Goal: Task Accomplishment & Management: Complete application form

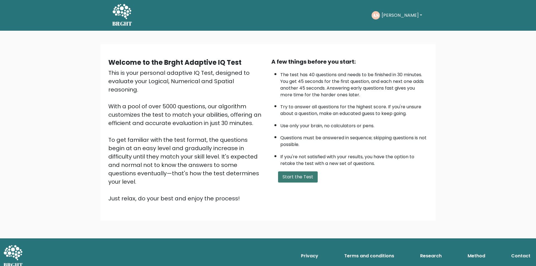
click at [300, 179] on button "Start the Test" at bounding box center [298, 176] width 40 height 11
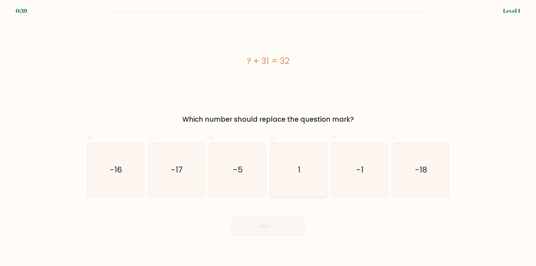
click at [295, 188] on icon "1" at bounding box center [298, 170] width 54 height 54
click at [268, 137] on input "d. 1" at bounding box center [268, 135] width 0 height 4
radio input "true"
click at [272, 226] on icon at bounding box center [273, 226] width 8 height 3
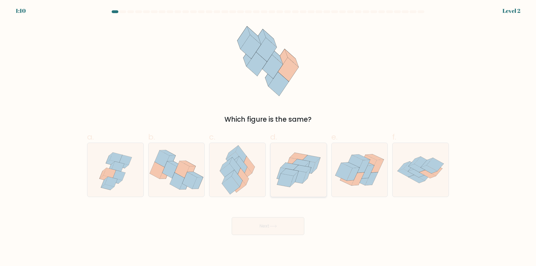
click at [305, 174] on icon at bounding box center [298, 176] width 16 height 13
click at [268, 137] on input "d." at bounding box center [268, 135] width 0 height 4
radio input "true"
click at [277, 225] on icon at bounding box center [273, 226] width 8 height 3
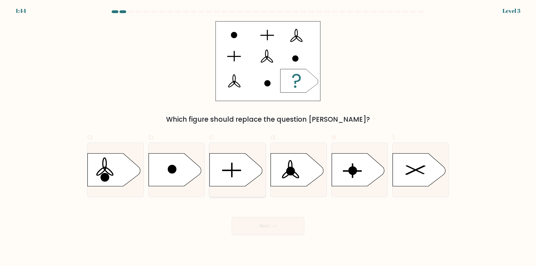
click at [239, 182] on icon at bounding box center [235, 169] width 52 height 33
click at [268, 137] on input "c." at bounding box center [268, 135] width 0 height 4
radio input "true"
click at [269, 224] on button "Next" at bounding box center [268, 226] width 73 height 18
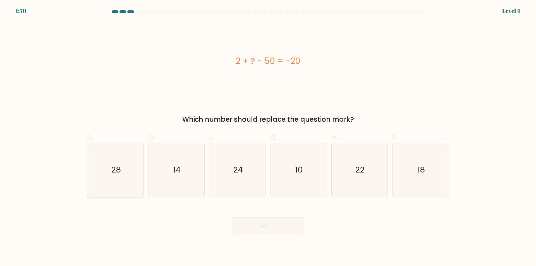
click at [126, 190] on icon "28" at bounding box center [115, 170] width 54 height 54
click at [268, 137] on input "a. 28" at bounding box center [268, 135] width 0 height 4
radio input "true"
click at [261, 228] on button "Next" at bounding box center [268, 226] width 73 height 18
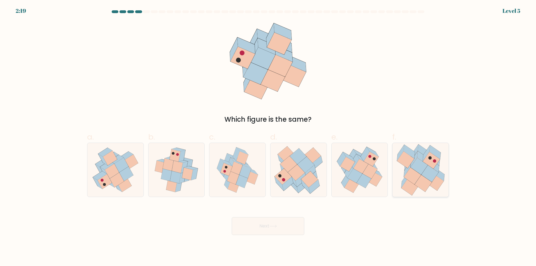
click at [423, 185] on icon at bounding box center [422, 183] width 17 height 17
click at [268, 137] on input "f." at bounding box center [268, 135] width 0 height 4
radio input "true"
click at [277, 227] on icon at bounding box center [273, 226] width 8 height 3
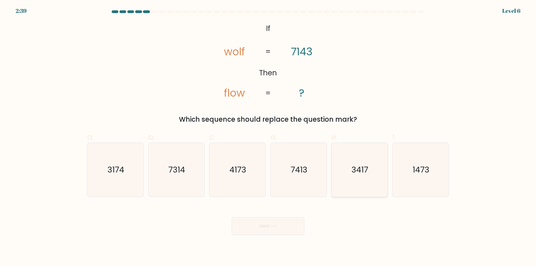
click at [359, 190] on icon "3417" at bounding box center [359, 170] width 54 height 54
click at [268, 137] on input "e. 3417" at bounding box center [268, 135] width 0 height 4
radio input "true"
click at [291, 223] on button "Next" at bounding box center [268, 226] width 73 height 18
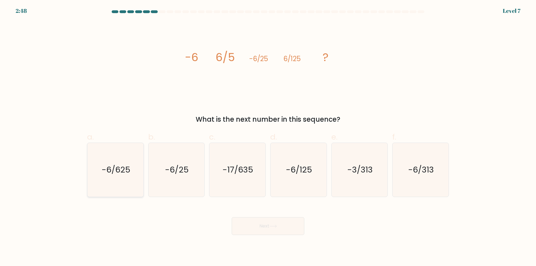
click at [113, 185] on icon "-6/625" at bounding box center [115, 170] width 54 height 54
click at [268, 137] on input "a. -6/625" at bounding box center [268, 135] width 0 height 4
radio input "true"
click at [265, 229] on button "Next" at bounding box center [268, 226] width 73 height 18
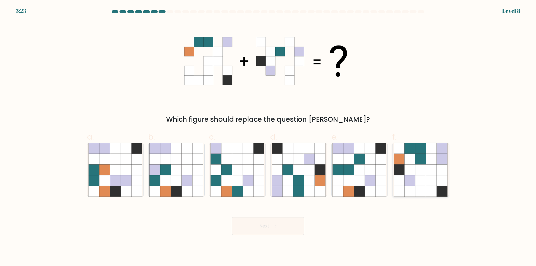
click at [429, 176] on icon at bounding box center [431, 180] width 11 height 11
click at [268, 137] on input "f." at bounding box center [268, 135] width 0 height 4
radio input "true"
click at [270, 228] on button "Next" at bounding box center [268, 226] width 73 height 18
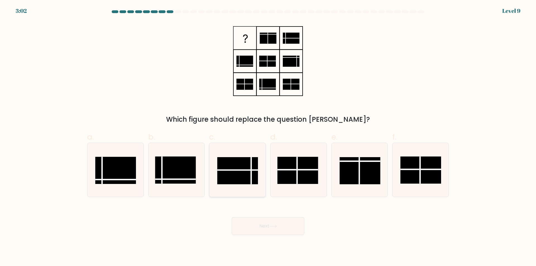
click at [230, 180] on rect at bounding box center [237, 170] width 41 height 27
click at [268, 137] on input "c." at bounding box center [268, 135] width 0 height 4
radio input "true"
click at [267, 227] on button "Next" at bounding box center [268, 226] width 73 height 18
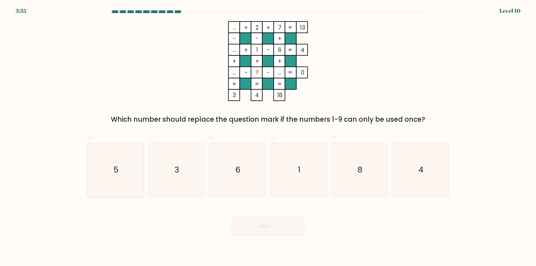
click at [131, 182] on icon "5" at bounding box center [115, 170] width 54 height 54
click at [268, 137] on input "a. 5" at bounding box center [268, 135] width 0 height 4
radio input "true"
click at [255, 225] on button "Next" at bounding box center [268, 226] width 73 height 18
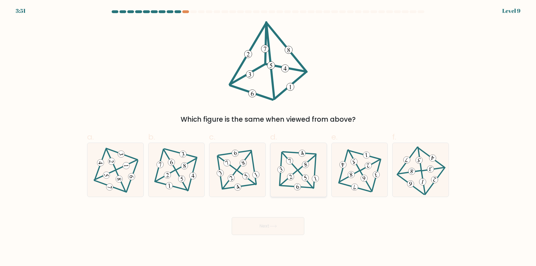
click at [299, 181] on icon at bounding box center [298, 169] width 44 height 43
click at [268, 137] on input "d." at bounding box center [268, 135] width 0 height 4
radio input "true"
click at [285, 221] on button "Next" at bounding box center [268, 226] width 73 height 18
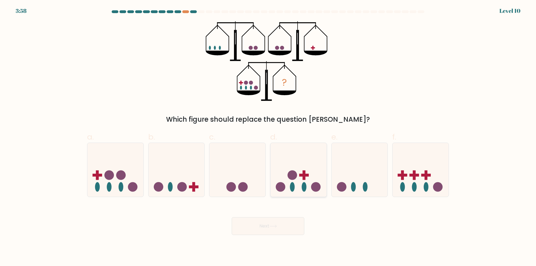
click at [286, 187] on icon at bounding box center [298, 170] width 56 height 46
click at [268, 137] on input "d." at bounding box center [268, 135] width 0 height 4
radio input "true"
click at [286, 224] on button "Next" at bounding box center [268, 226] width 73 height 18
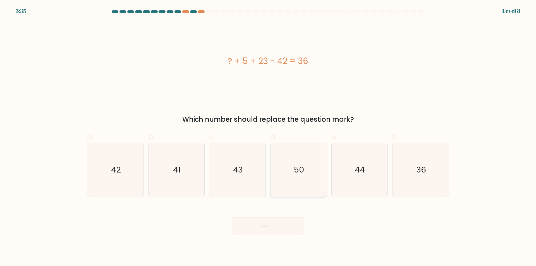
click at [295, 189] on icon "50" at bounding box center [298, 170] width 54 height 54
click at [268, 137] on input "d. 50" at bounding box center [268, 135] width 0 height 4
radio input "true"
click at [271, 227] on icon at bounding box center [273, 226] width 8 height 3
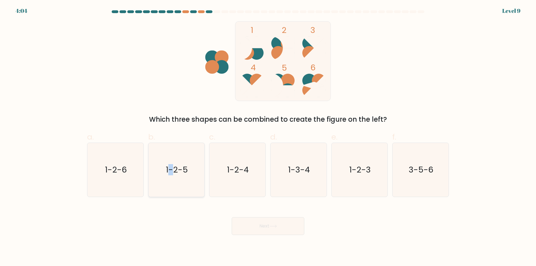
click at [172, 179] on icon "1-2-5" at bounding box center [176, 170] width 54 height 54
click at [192, 181] on icon "1-2-5" at bounding box center [176, 170] width 54 height 54
click at [268, 137] on input "b. 1-2-5" at bounding box center [268, 135] width 0 height 4
radio input "true"
click at [260, 226] on button "Next" at bounding box center [268, 226] width 73 height 18
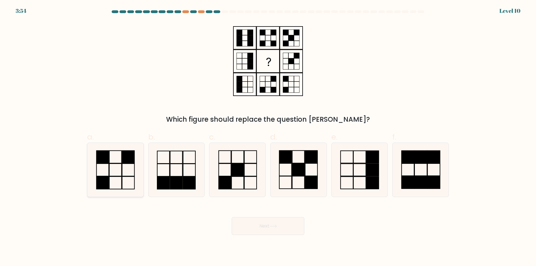
click at [118, 182] on icon at bounding box center [115, 170] width 54 height 54
click at [268, 137] on input "a." at bounding box center [268, 135] width 0 height 4
radio input "true"
click at [264, 225] on button "Next" at bounding box center [268, 226] width 73 height 18
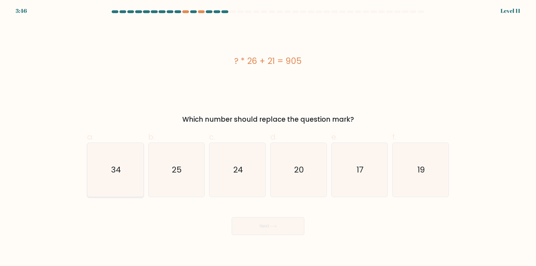
click at [126, 161] on icon "34" at bounding box center [115, 170] width 54 height 54
click at [268, 137] on input "a. 34" at bounding box center [268, 135] width 0 height 4
radio input "true"
click at [264, 225] on button "Next" at bounding box center [268, 226] width 73 height 18
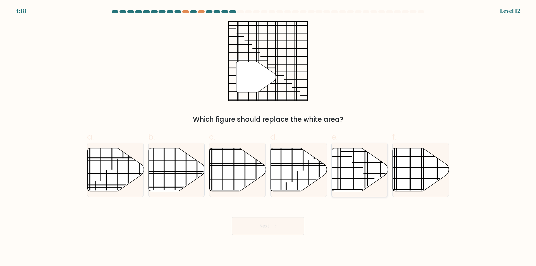
click at [348, 173] on icon at bounding box center [359, 169] width 56 height 43
click at [268, 137] on input "e." at bounding box center [268, 135] width 0 height 4
radio input "true"
click at [265, 225] on button "Next" at bounding box center [268, 226] width 73 height 18
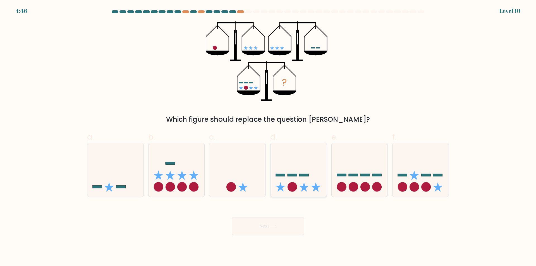
click at [315, 171] on icon at bounding box center [298, 170] width 56 height 46
click at [268, 137] on input "d." at bounding box center [268, 135] width 0 height 4
radio input "true"
click at [262, 226] on button "Next" at bounding box center [268, 226] width 73 height 18
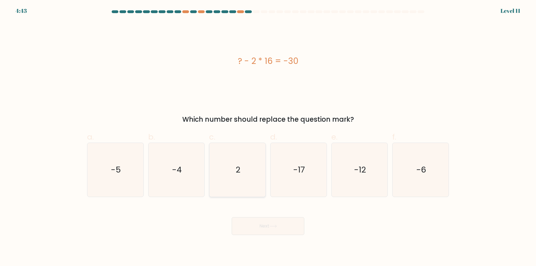
click at [252, 185] on icon "2" at bounding box center [237, 170] width 54 height 54
click at [268, 137] on input "c. 2" at bounding box center [268, 135] width 0 height 4
radio input "true"
click at [172, 191] on icon "-4" at bounding box center [176, 170] width 54 height 54
click at [268, 137] on input "b. -4" at bounding box center [268, 135] width 0 height 4
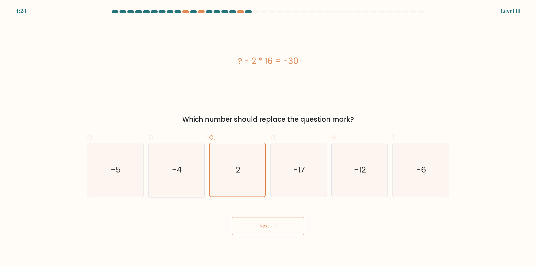
radio input "true"
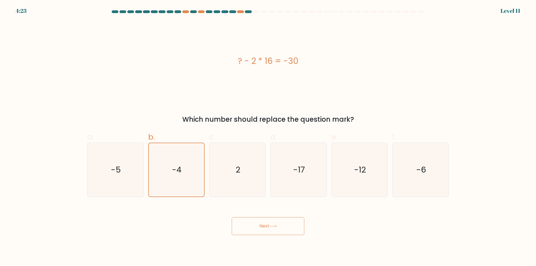
click at [250, 227] on button "Next" at bounding box center [268, 226] width 73 height 18
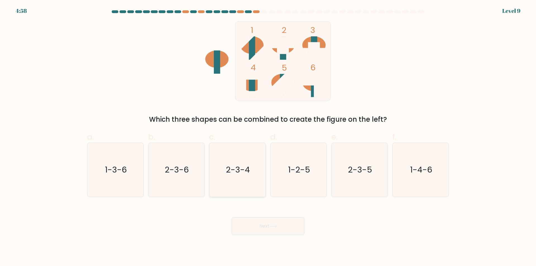
click at [248, 188] on icon "2-3-4" at bounding box center [237, 170] width 54 height 54
click at [268, 137] on input "c. 2-3-4" at bounding box center [268, 135] width 0 height 4
radio input "true"
click at [260, 226] on button "Next" at bounding box center [268, 226] width 73 height 18
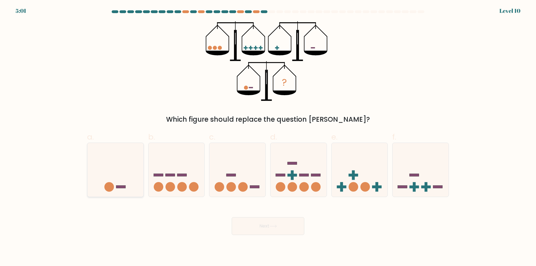
click at [110, 173] on icon at bounding box center [115, 170] width 56 height 46
click at [268, 137] on input "a." at bounding box center [268, 135] width 0 height 4
radio input "true"
click at [259, 230] on button "Next" at bounding box center [268, 226] width 73 height 18
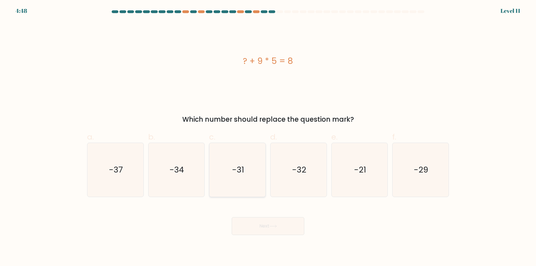
click at [253, 187] on icon "-31" at bounding box center [237, 170] width 54 height 54
click at [268, 137] on input "c. -31" at bounding box center [268, 135] width 0 height 4
radio input "true"
click at [272, 226] on icon at bounding box center [272, 226] width 7 height 3
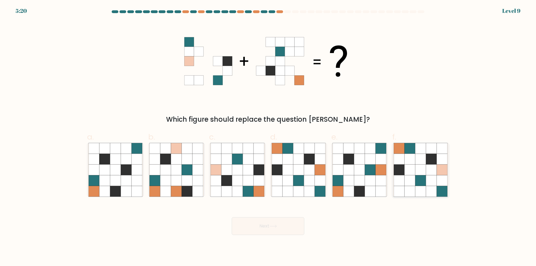
click at [441, 181] on icon at bounding box center [441, 180] width 11 height 11
click at [268, 137] on input "f." at bounding box center [268, 135] width 0 height 4
radio input "true"
click at [266, 229] on button "Next" at bounding box center [268, 226] width 73 height 18
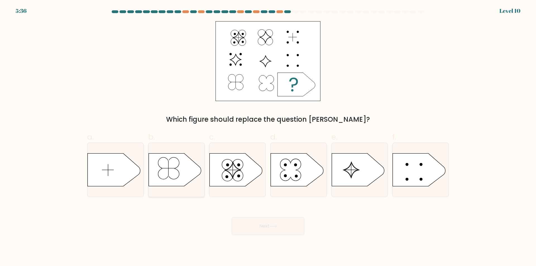
click at [182, 177] on icon at bounding box center [174, 169] width 52 height 33
click at [268, 137] on input "b." at bounding box center [268, 135] width 0 height 4
radio input "true"
click at [254, 224] on button "Next" at bounding box center [268, 226] width 73 height 18
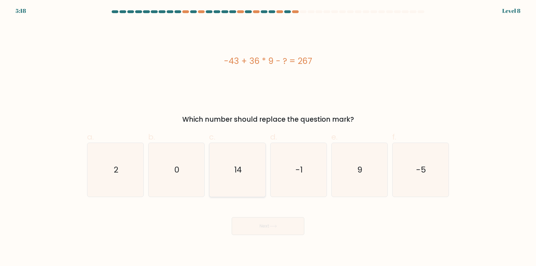
click at [240, 188] on icon "14" at bounding box center [237, 170] width 54 height 54
click at [268, 137] on input "c. 14" at bounding box center [268, 135] width 0 height 4
radio input "true"
click at [273, 228] on button "Next" at bounding box center [268, 226] width 73 height 18
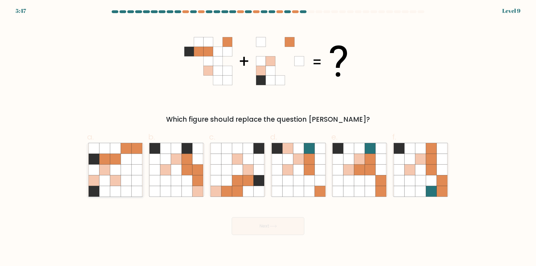
click at [137, 157] on icon at bounding box center [136, 159] width 11 height 11
click at [268, 137] on input "a." at bounding box center [268, 135] width 0 height 4
radio input "true"
click at [272, 223] on button "Next" at bounding box center [268, 226] width 73 height 18
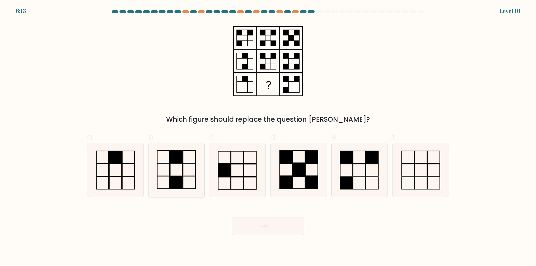
click at [192, 182] on icon at bounding box center [176, 170] width 54 height 54
click at [268, 137] on input "b." at bounding box center [268, 135] width 0 height 4
radio input "true"
click at [261, 226] on button "Next" at bounding box center [268, 226] width 73 height 18
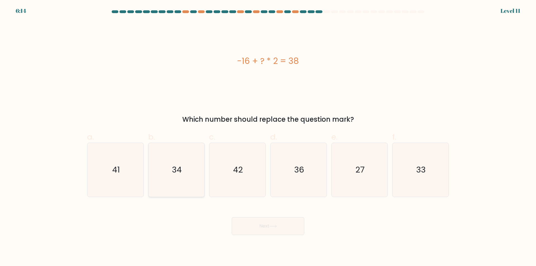
click at [173, 182] on icon "34" at bounding box center [176, 170] width 54 height 54
click at [268, 137] on input "b. 34" at bounding box center [268, 135] width 0 height 4
radio input "true"
click at [258, 225] on button "Next" at bounding box center [268, 226] width 73 height 18
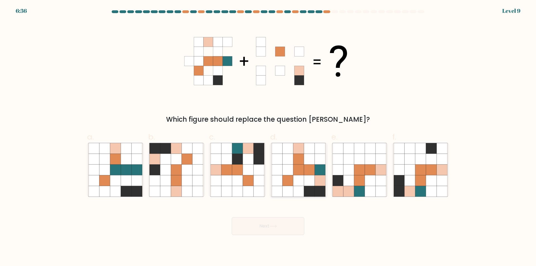
click at [275, 167] on icon at bounding box center [276, 169] width 11 height 11
click at [268, 137] on input "d." at bounding box center [268, 135] width 0 height 4
radio input "true"
click at [283, 225] on button "Next" at bounding box center [268, 226] width 73 height 18
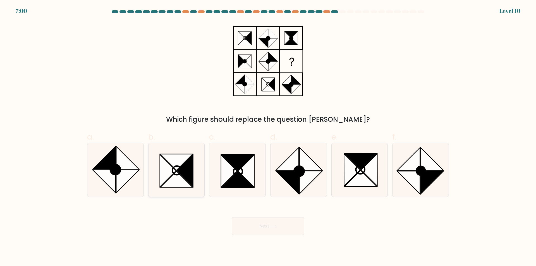
click at [179, 175] on icon at bounding box center [176, 179] width 32 height 16
click at [268, 137] on input "b." at bounding box center [268, 135] width 0 height 4
radio input "true"
click at [269, 226] on button "Next" at bounding box center [268, 226] width 73 height 18
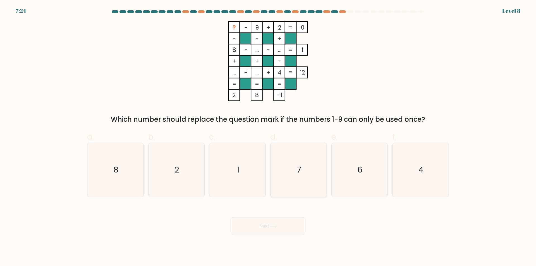
click at [300, 187] on icon "7" at bounding box center [298, 170] width 54 height 54
click at [268, 137] on input "d. 7" at bounding box center [268, 135] width 0 height 4
radio input "true"
click at [274, 228] on button "Next" at bounding box center [268, 226] width 73 height 18
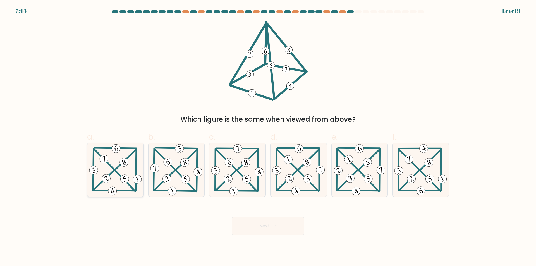
click at [136, 187] on 302 at bounding box center [136, 170] width 0 height 42
click at [268, 137] on input "a." at bounding box center [268, 135] width 0 height 4
radio input "true"
click at [270, 226] on button "Next" at bounding box center [268, 226] width 73 height 18
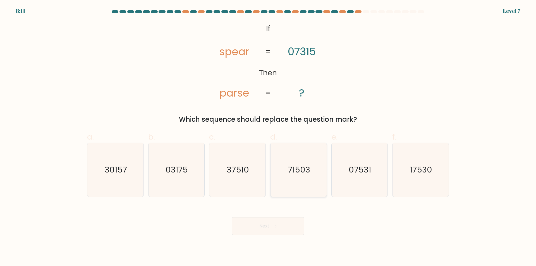
click at [307, 192] on icon "71503" at bounding box center [298, 170] width 54 height 54
click at [268, 137] on input "d. 71503" at bounding box center [268, 135] width 0 height 4
radio input "true"
click at [286, 227] on button "Next" at bounding box center [268, 226] width 73 height 18
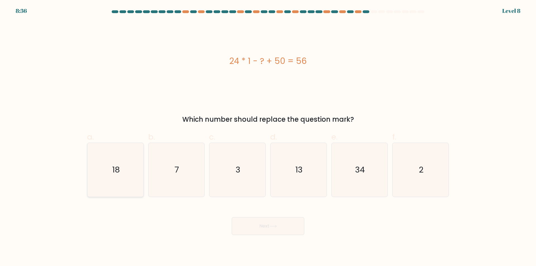
click at [119, 187] on icon "18" at bounding box center [115, 170] width 54 height 54
click at [268, 137] on input "a. 18" at bounding box center [268, 135] width 0 height 4
radio input "true"
click at [269, 227] on button "Next" at bounding box center [268, 226] width 73 height 18
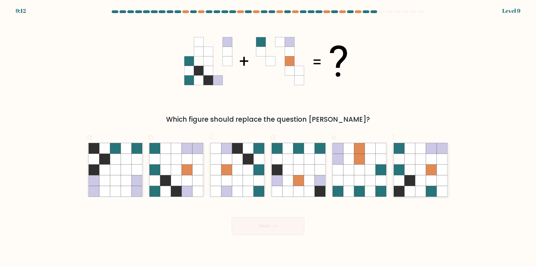
click at [435, 170] on icon at bounding box center [431, 169] width 11 height 11
click at [268, 137] on input "f." at bounding box center [268, 135] width 0 height 4
radio input "true"
click at [276, 228] on button "Next" at bounding box center [268, 226] width 73 height 18
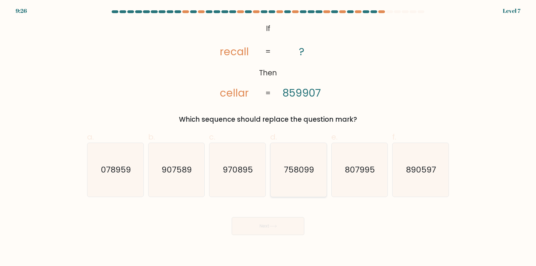
click at [292, 194] on icon "758099" at bounding box center [298, 170] width 54 height 54
click at [268, 137] on input "d. 758099" at bounding box center [268, 135] width 0 height 4
radio input "true"
click at [276, 224] on button "Next" at bounding box center [268, 226] width 73 height 18
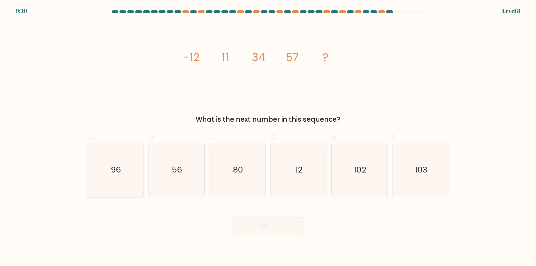
click at [137, 175] on icon "96" at bounding box center [115, 170] width 54 height 54
click at [268, 137] on input "a. 96" at bounding box center [268, 135] width 0 height 4
radio input "true"
click at [277, 226] on icon at bounding box center [273, 226] width 8 height 3
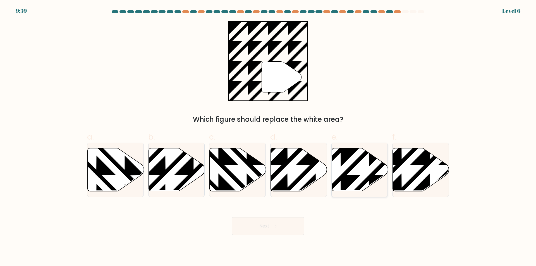
click at [366, 168] on icon at bounding box center [359, 169] width 56 height 43
click at [268, 137] on input "e." at bounding box center [268, 135] width 0 height 4
radio input "true"
click at [272, 224] on button "Next" at bounding box center [268, 226] width 73 height 18
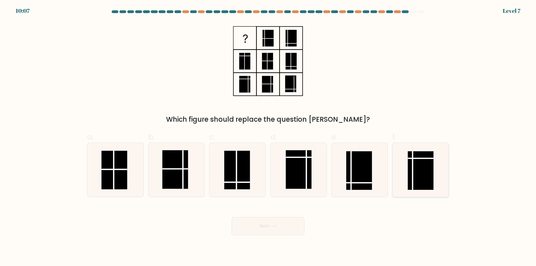
click at [422, 177] on rect at bounding box center [421, 170] width 26 height 38
click at [268, 137] on input "f." at bounding box center [268, 135] width 0 height 4
radio input "true"
click at [290, 226] on button "Next" at bounding box center [268, 226] width 73 height 18
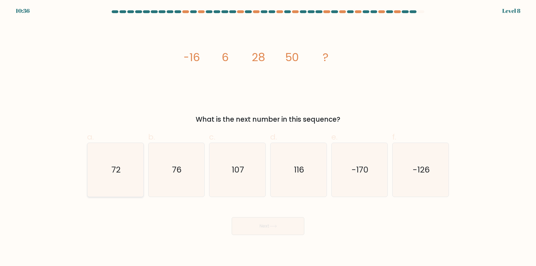
click at [135, 175] on icon "72" at bounding box center [115, 170] width 54 height 54
click at [268, 137] on input "a. 72" at bounding box center [268, 135] width 0 height 4
radio input "true"
click at [280, 230] on button "Next" at bounding box center [268, 226] width 73 height 18
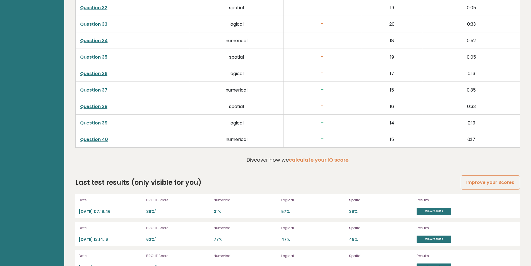
scroll to position [1493, 0]
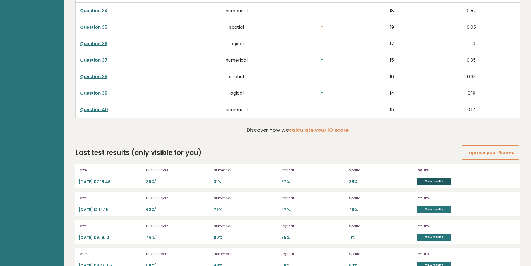
click at [432, 181] on link "View results" at bounding box center [433, 181] width 35 height 7
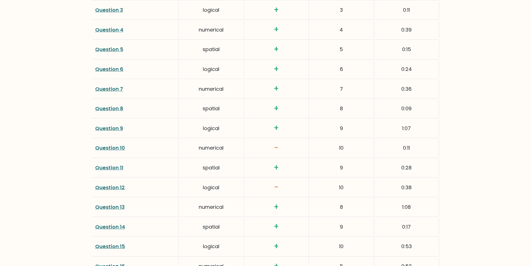
scroll to position [864, 0]
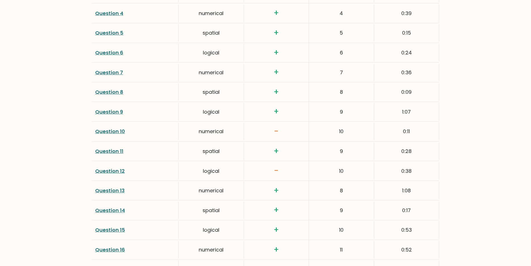
click at [108, 132] on link "Question 10" at bounding box center [110, 131] width 30 height 7
click at [108, 170] on link "Question 12" at bounding box center [110, 170] width 30 height 7
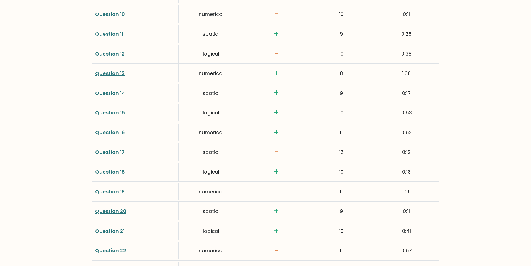
scroll to position [987, 0]
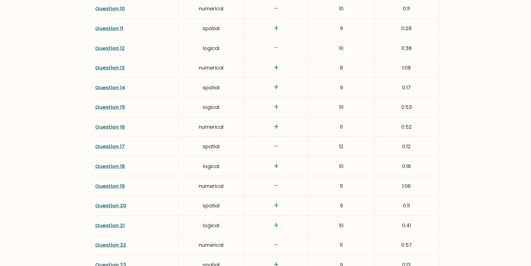
click at [112, 145] on link "Question 17" at bounding box center [110, 146] width 30 height 7
click at [117, 246] on link "Question 22" at bounding box center [110, 244] width 31 height 7
click at [111, 245] on link "Question 22" at bounding box center [110, 244] width 31 height 7
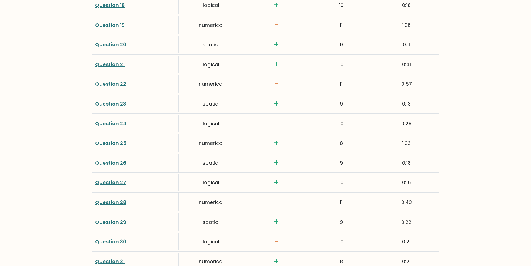
scroll to position [1149, 0]
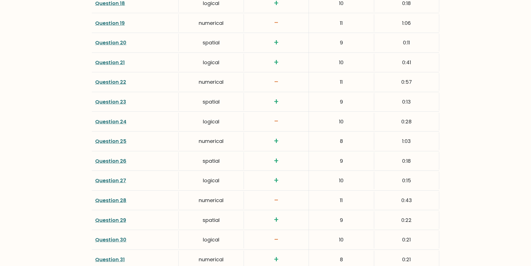
click at [107, 121] on link "Question 24" at bounding box center [110, 121] width 31 height 7
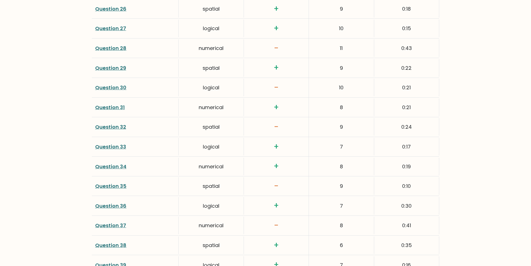
scroll to position [1305, 0]
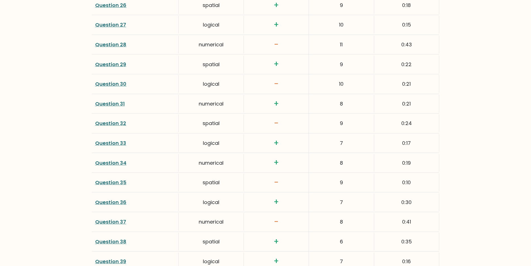
click at [119, 121] on link "Question 32" at bounding box center [110, 123] width 31 height 7
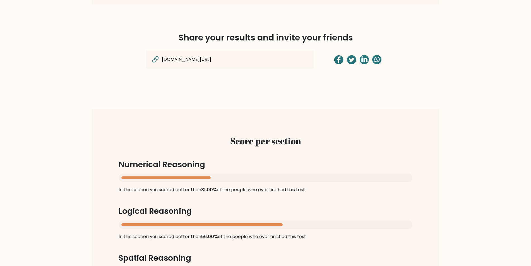
scroll to position [379, 0]
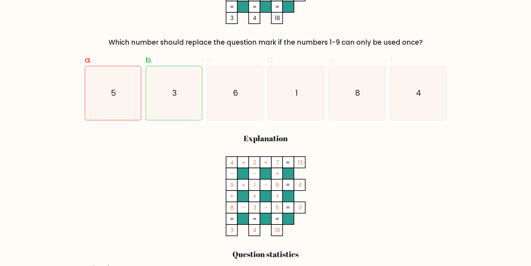
scroll to position [176, 0]
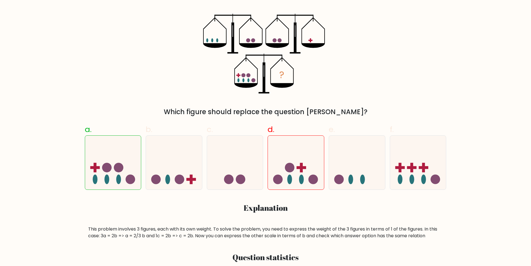
scroll to position [97, 0]
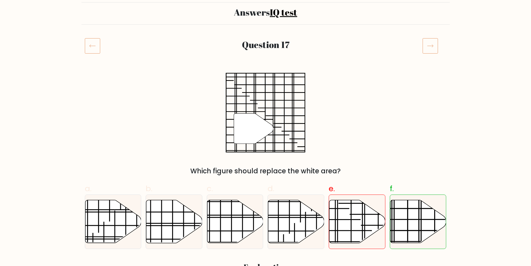
scroll to position [50, 0]
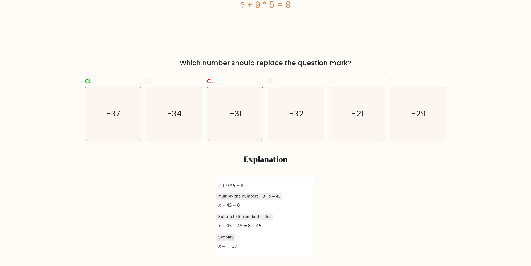
scroll to position [149, 0]
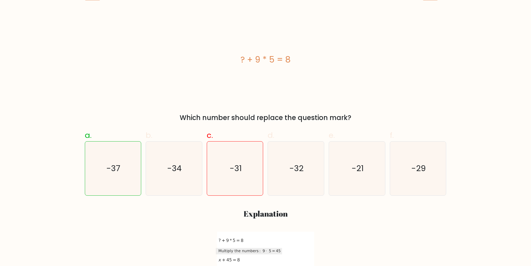
scroll to position [97, 0]
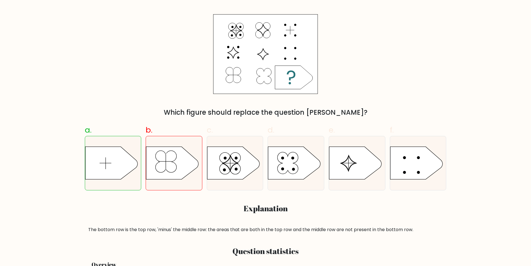
scroll to position [93, 0]
